Goal: Information Seeking & Learning: Learn about a topic

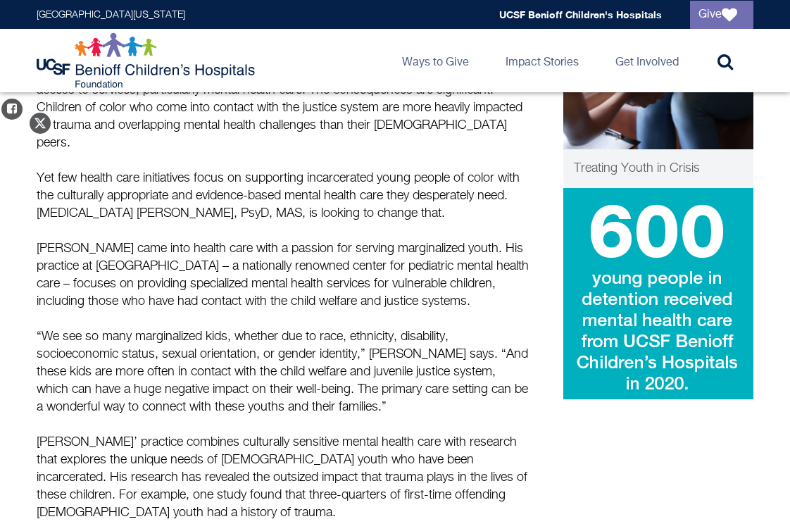
scroll to position [614, 0]
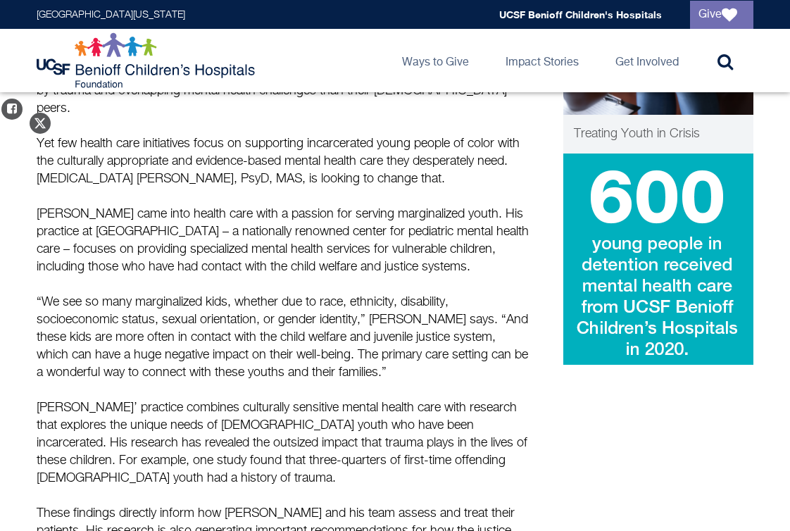
click at [337, 242] on p "[PERSON_NAME] came into health care with a passion for serving marginalized you…" at bounding box center [283, 241] width 493 height 70
click at [621, 211] on img at bounding box center [659, 259] width 190 height 211
click at [274, 294] on p "“We see so many marginalized kids, whether due to race, ethnicity, disability, …" at bounding box center [283, 338] width 493 height 88
click at [271, 294] on p "“We see so many marginalized kids, whether due to race, ethnicity, disability, …" at bounding box center [283, 338] width 493 height 88
click at [253, 364] on div "An estimated 60,000 children are incarcerated in the [GEOGRAPHIC_DATA] every da…" at bounding box center [283, 300] width 493 height 691
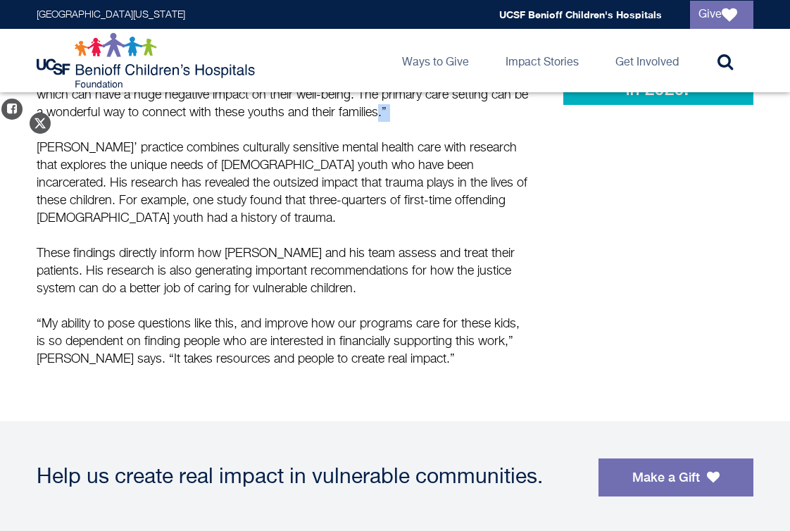
scroll to position [864, 0]
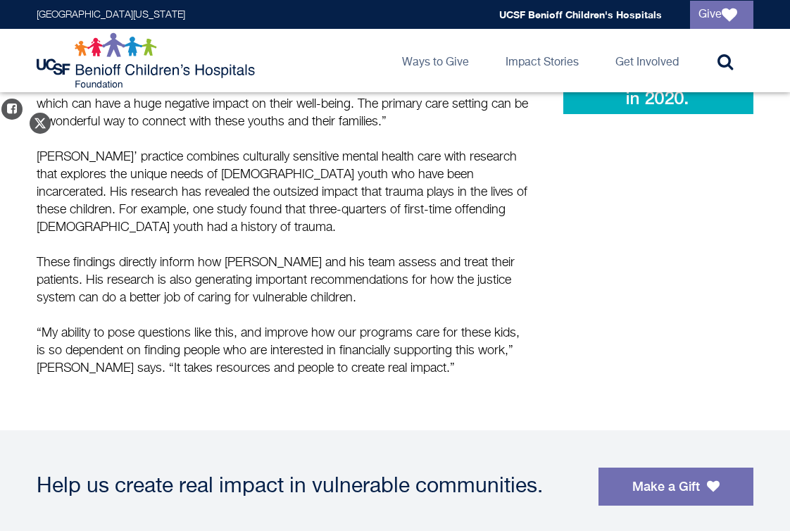
click at [224, 325] on p "“My ability to pose questions like this, and improve how our programs care for …" at bounding box center [283, 360] width 493 height 70
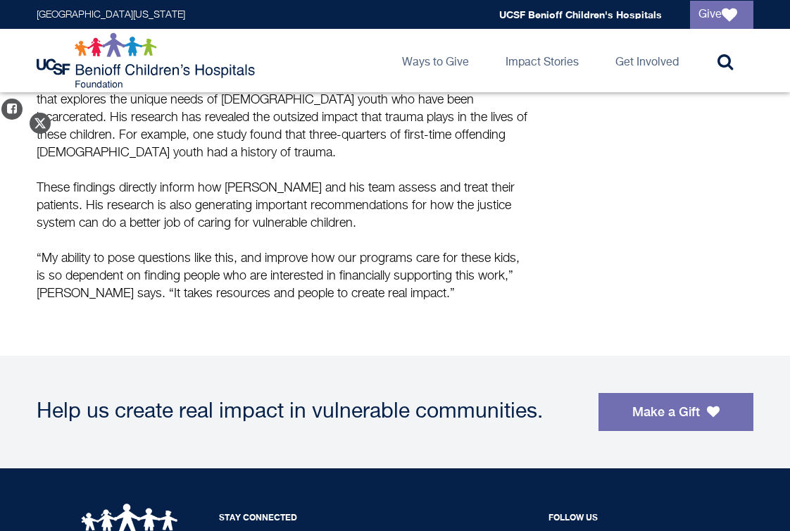
click at [231, 265] on p "“My ability to pose questions like this, and improve how our programs care for …" at bounding box center [283, 285] width 493 height 70
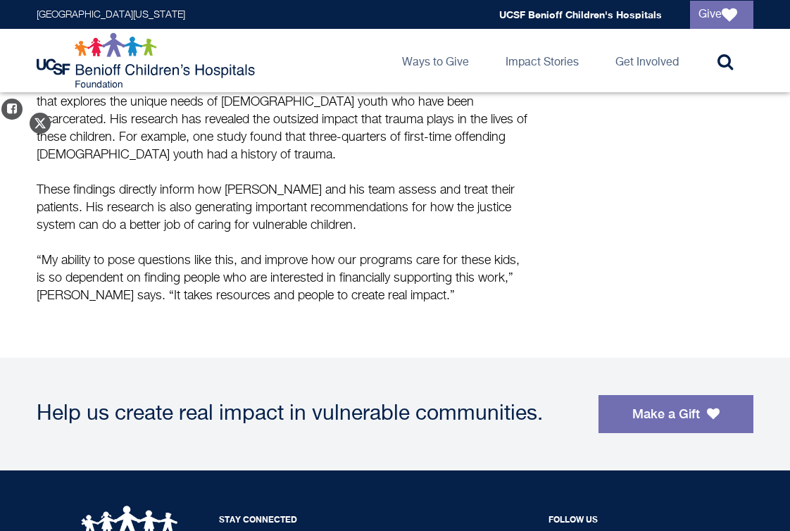
scroll to position [859, 0]
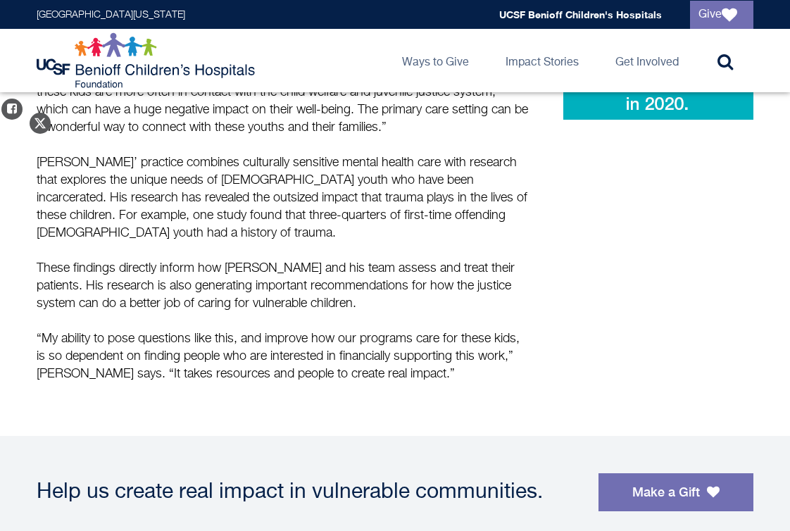
click at [204, 291] on p "These findings directly inform how [PERSON_NAME] and his team assess and treat …" at bounding box center [283, 286] width 493 height 53
click at [208, 330] on p "“My ability to pose questions like this, and improve how our programs care for …" at bounding box center [283, 365] width 493 height 70
click at [209, 354] on p "“My ability to pose questions like this, and improve how our programs care for …" at bounding box center [283, 365] width 493 height 70
click at [203, 330] on p "“My ability to pose questions like this, and improve how our programs care for …" at bounding box center [283, 365] width 493 height 70
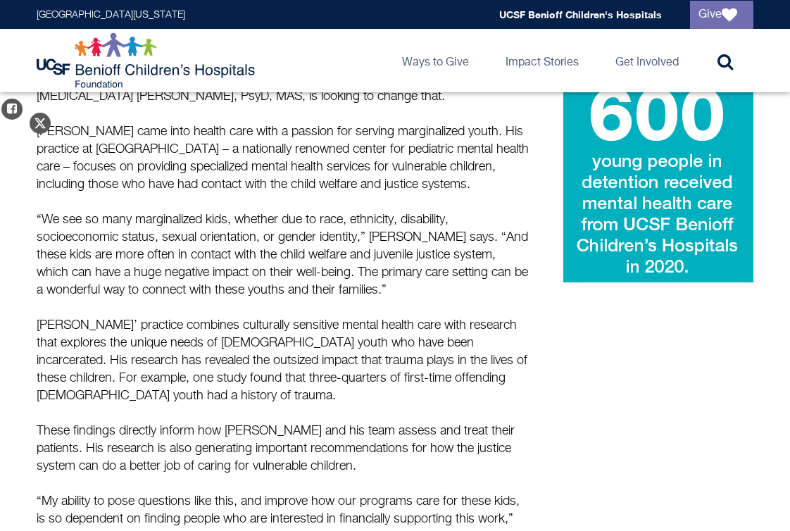
scroll to position [498, 0]
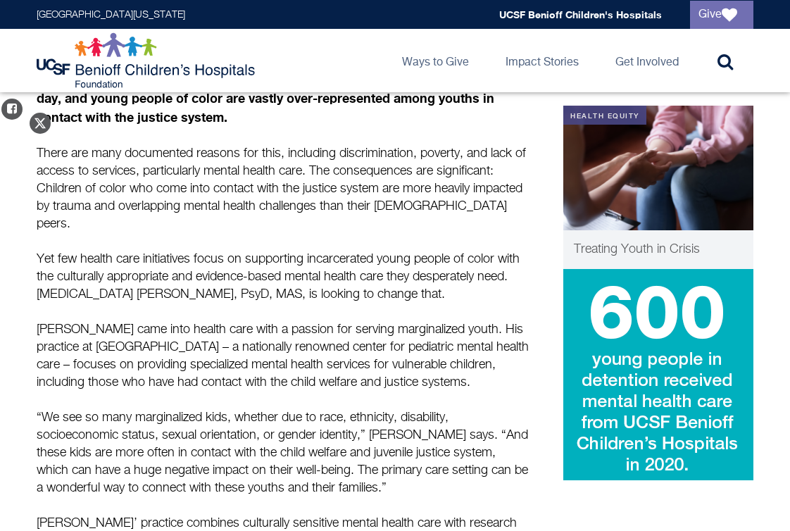
click at [361, 287] on div "An estimated 60,000 children are incarcerated in the [GEOGRAPHIC_DATA] every da…" at bounding box center [283, 415] width 493 height 691
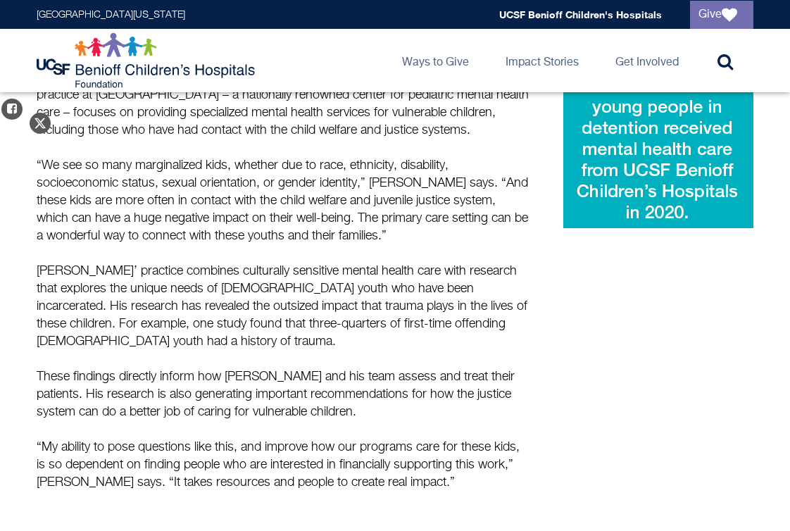
scroll to position [755, 0]
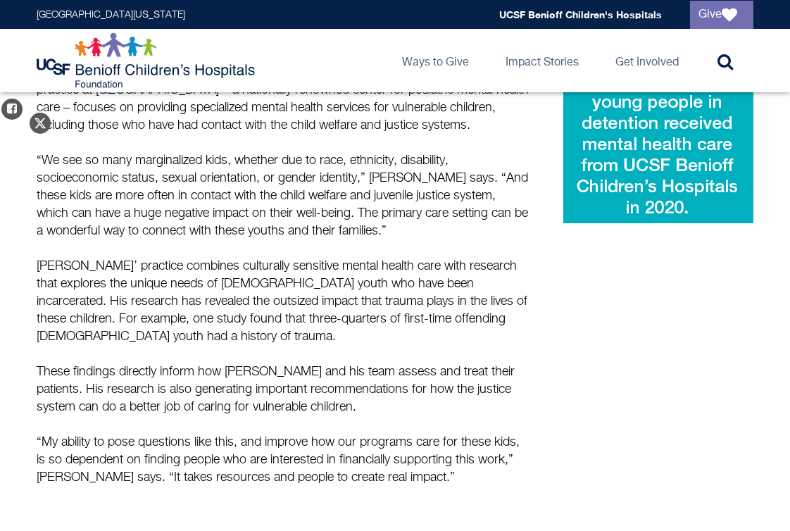
click at [351, 335] on div "An estimated 60,000 children are incarcerated in the [GEOGRAPHIC_DATA] every da…" at bounding box center [283, 158] width 493 height 691
click at [368, 364] on p "These findings directly inform how [PERSON_NAME] and his team assess and treat …" at bounding box center [283, 390] width 493 height 53
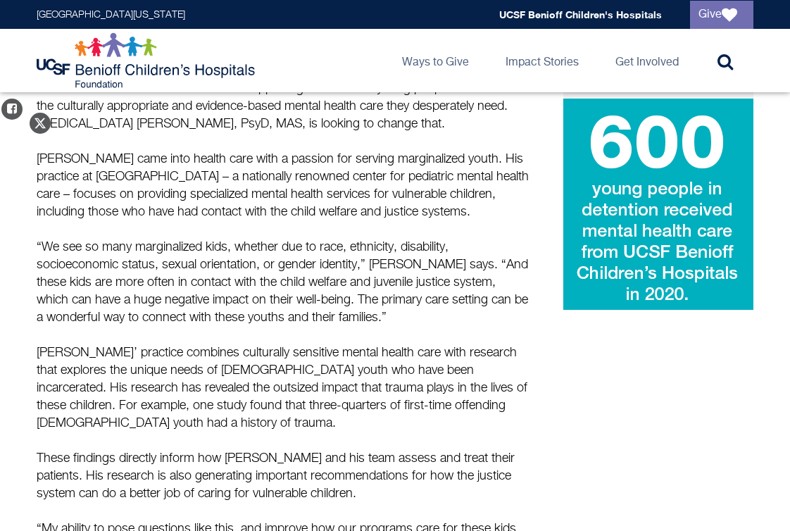
scroll to position [591, 0]
